Goal: Information Seeking & Learning: Learn about a topic

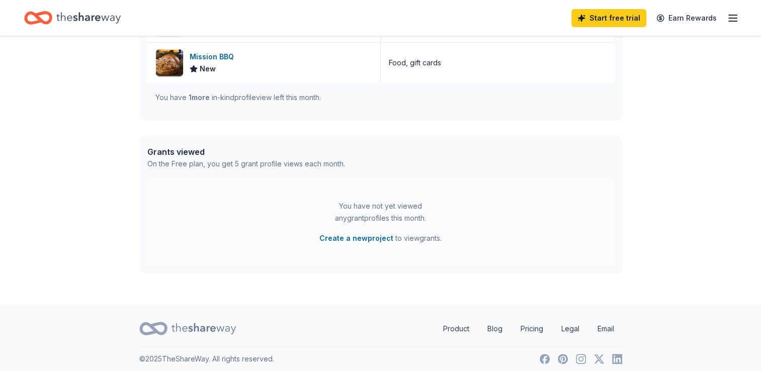
scroll to position [439, 0]
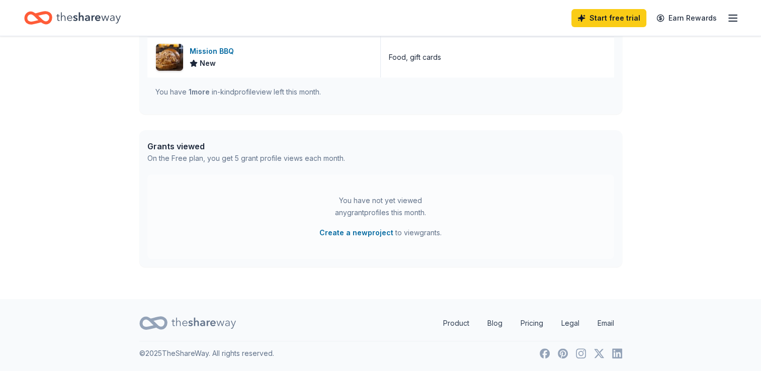
click at [730, 19] on icon "button" at bounding box center [733, 18] width 12 height 12
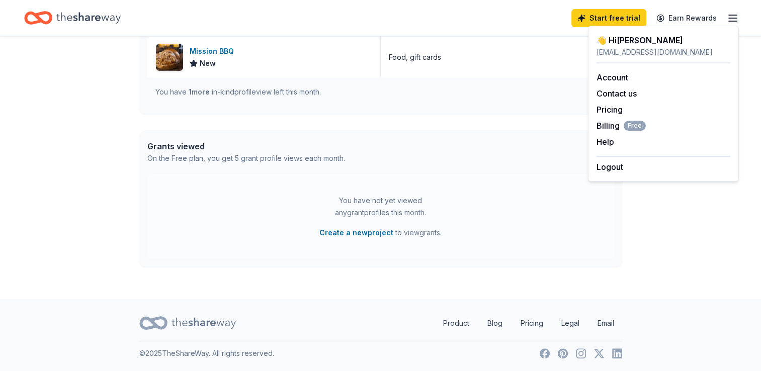
click at [549, 138] on div "Grants viewed On the Free plan, you get 5 grant profile views each month." at bounding box center [380, 152] width 483 height 44
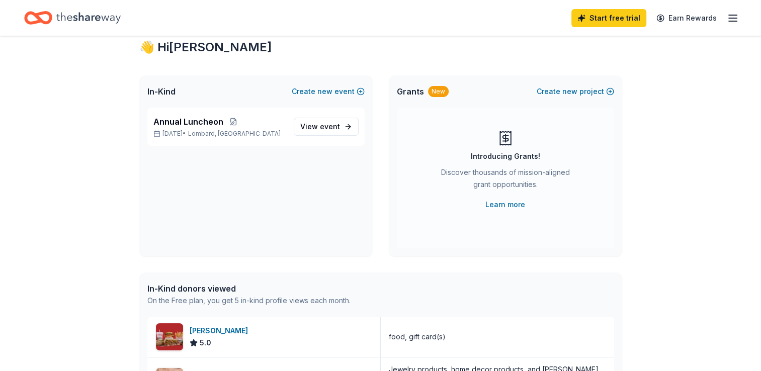
scroll to position [0, 0]
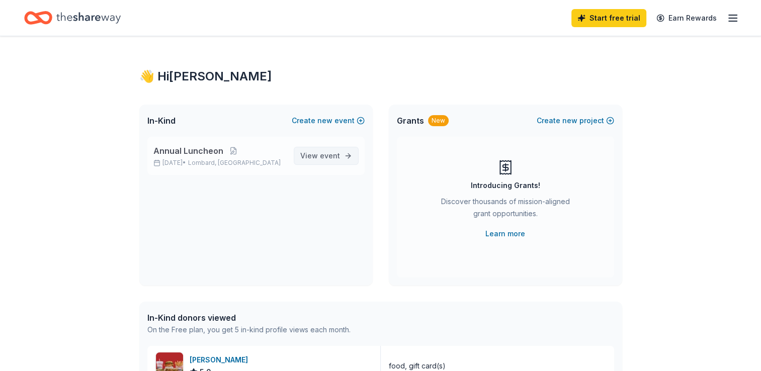
click at [336, 156] on span "event" at bounding box center [330, 155] width 20 height 9
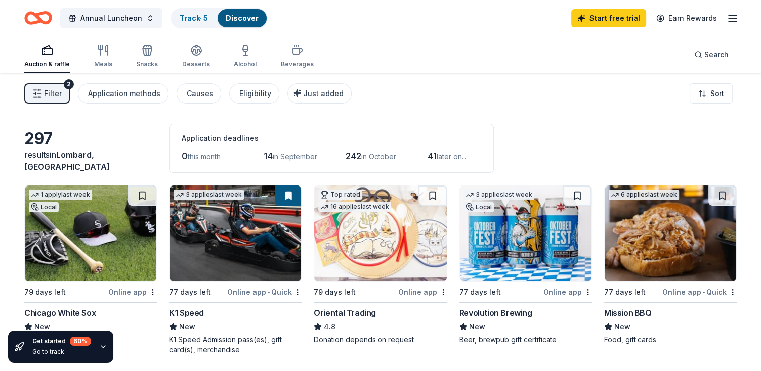
click at [124, 77] on div "Filter 2 Application methods Causes Eligibility Just added Sort" at bounding box center [380, 93] width 761 height 40
